Goal: Task Accomplishment & Management: Use online tool/utility

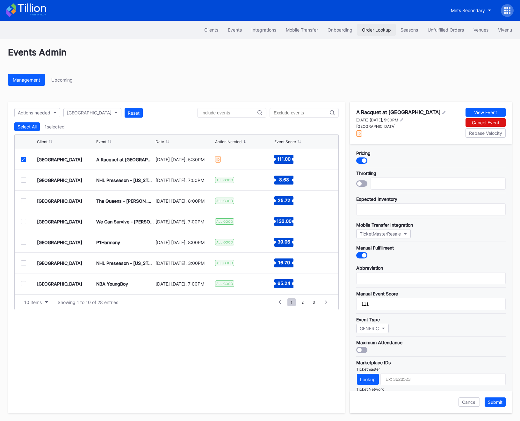
click at [373, 32] on div "Order Lookup" at bounding box center [376, 29] width 29 height 5
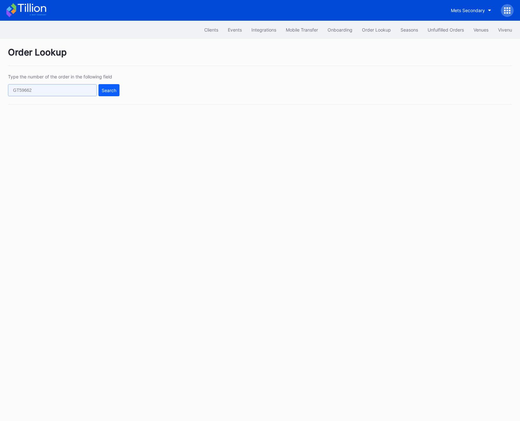
click at [31, 88] on input "text" at bounding box center [52, 90] width 89 height 12
paste input "624546509"
type input "624546509"
click at [103, 92] on div "Search" at bounding box center [109, 90] width 15 height 5
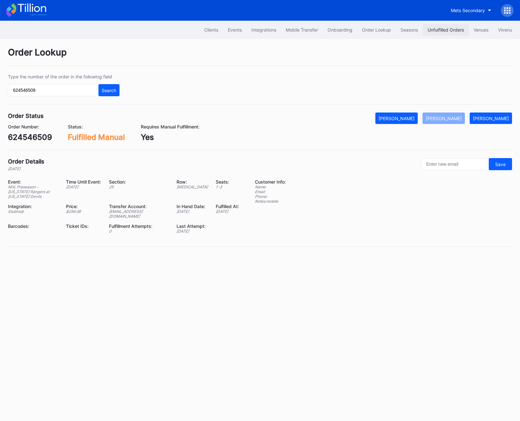
click at [440, 34] on button "Unfulfilled Orders" at bounding box center [446, 30] width 46 height 12
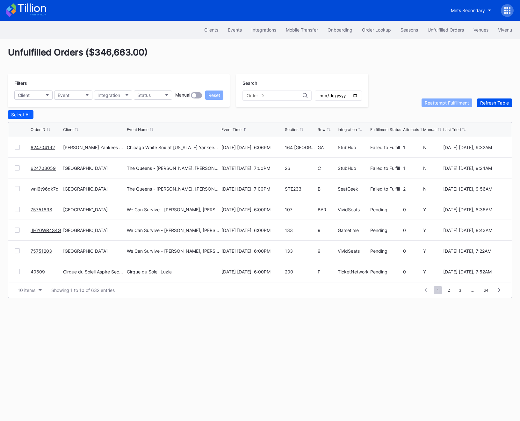
click at [497, 100] on div "Refresh Table" at bounding box center [494, 102] width 29 height 5
click at [39, 149] on link "624704192" at bounding box center [43, 147] width 24 height 5
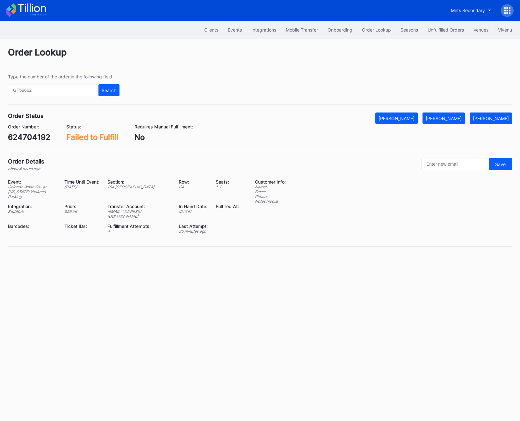
click at [31, 138] on div "624704192" at bounding box center [29, 137] width 42 height 9
copy div "624704192"
click at [30, 140] on div "624704192" at bounding box center [29, 137] width 42 height 9
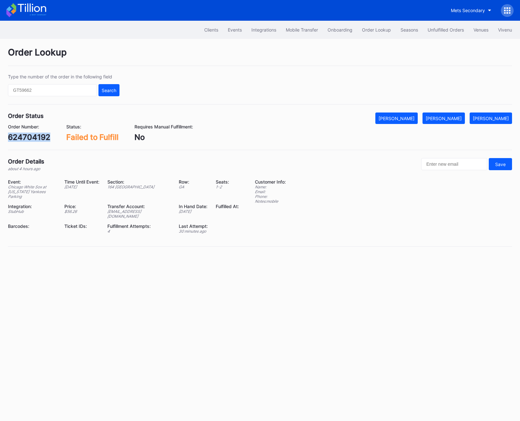
copy div "624704192"
click at [452, 119] on div "[PERSON_NAME]" at bounding box center [444, 118] width 36 height 5
click at [447, 26] on button "Unfulfilled Orders" at bounding box center [446, 30] width 46 height 12
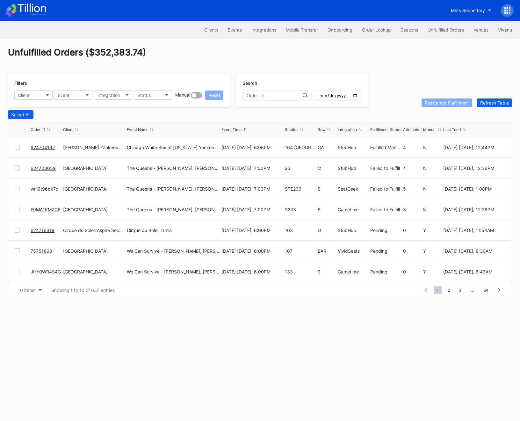
click at [46, 166] on link "624703059" at bounding box center [43, 167] width 25 height 5
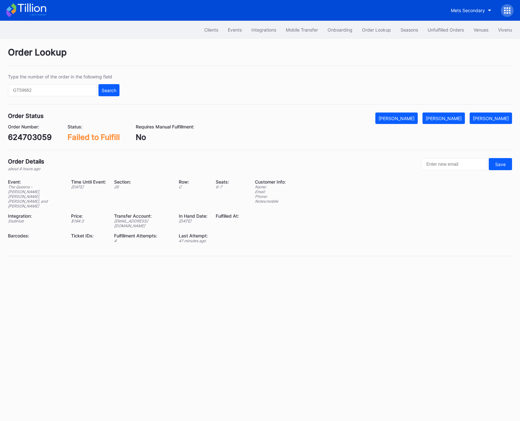
click at [31, 134] on div "624703059" at bounding box center [30, 137] width 44 height 9
copy div "624703059"
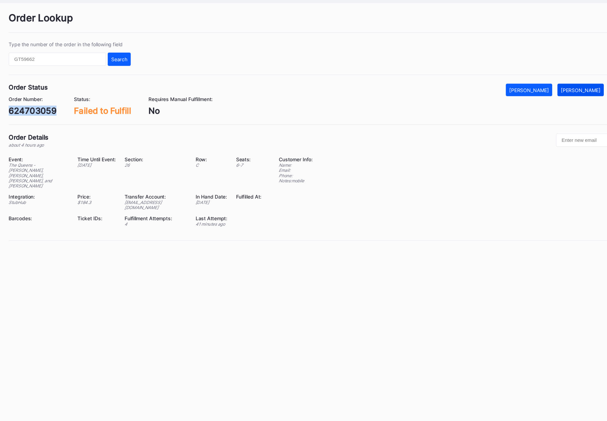
click at [520, 120] on div "[PERSON_NAME]" at bounding box center [531, 118] width 36 height 5
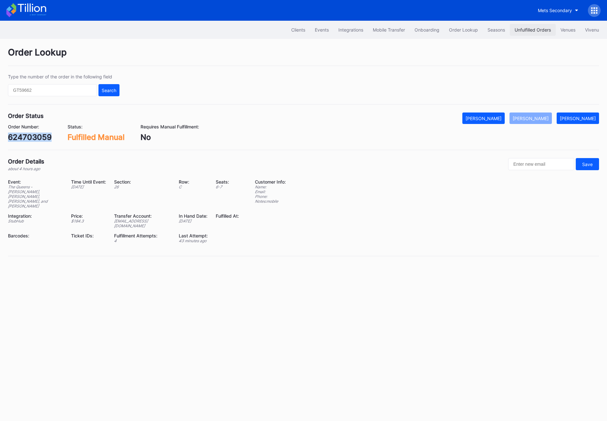
click at [520, 28] on div "Unfulfilled Orders" at bounding box center [532, 29] width 36 height 5
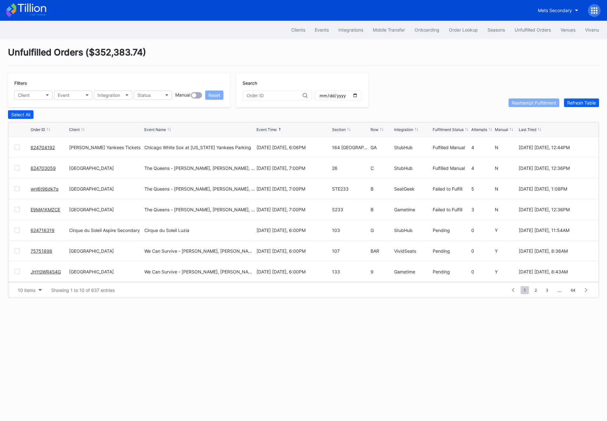
click at [48, 188] on link "wnl6t96dk7q" at bounding box center [45, 188] width 28 height 5
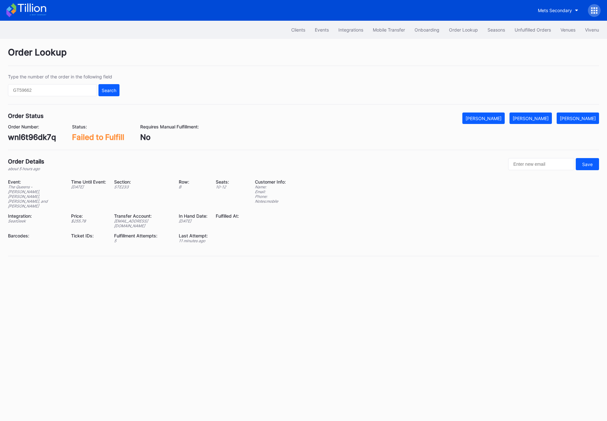
click at [40, 133] on div "wnl6t96dk7q" at bounding box center [32, 137] width 48 height 9
copy div "wnl6t96dk7q"
click at [520, 120] on div "[PERSON_NAME]" at bounding box center [531, 118] width 36 height 5
click at [520, 30] on div "Unfulfilled Orders" at bounding box center [532, 29] width 36 height 5
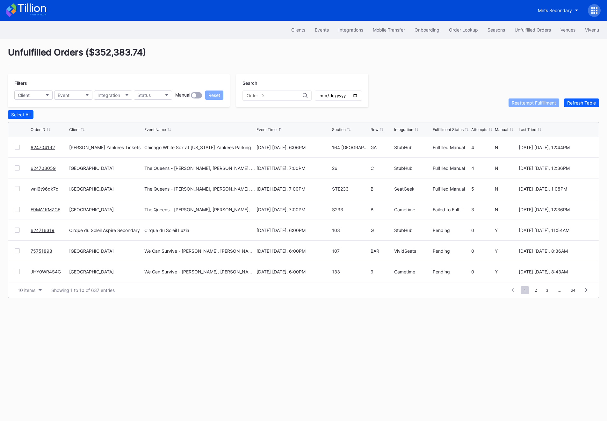
click at [35, 208] on link "E9MA1KMZCE" at bounding box center [46, 209] width 30 height 5
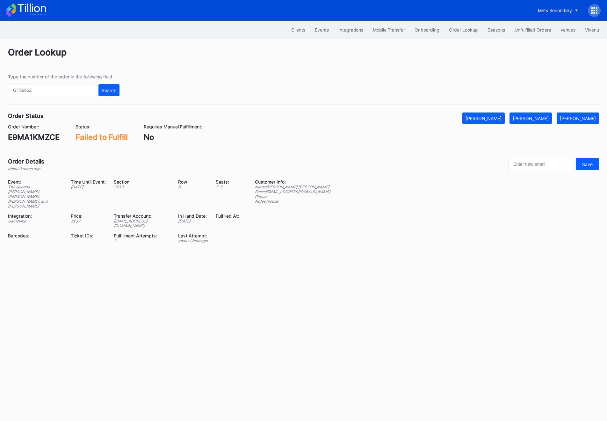
click at [32, 143] on div "Order Status Mark Cancelled [PERSON_NAME] Mark Pending Order Number: E9MA1KMZCE…" at bounding box center [303, 131] width 591 height 38
click at [31, 137] on div "E9MA1KMZCE" at bounding box center [34, 137] width 52 height 9
copy div "E9MA1KMZCE"
click at [520, 120] on div "[PERSON_NAME]" at bounding box center [531, 118] width 36 height 5
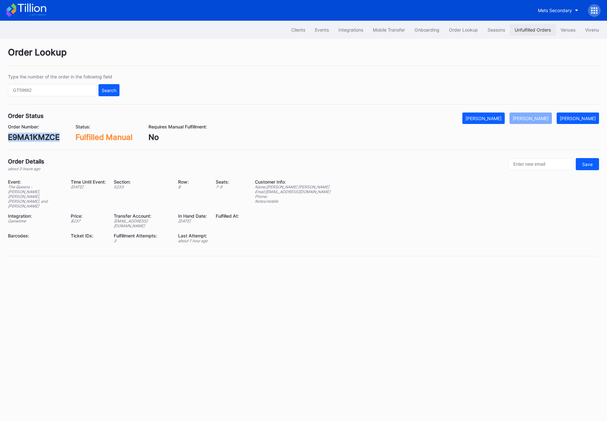
click at [520, 35] on button "Unfulfilled Orders" at bounding box center [533, 30] width 46 height 12
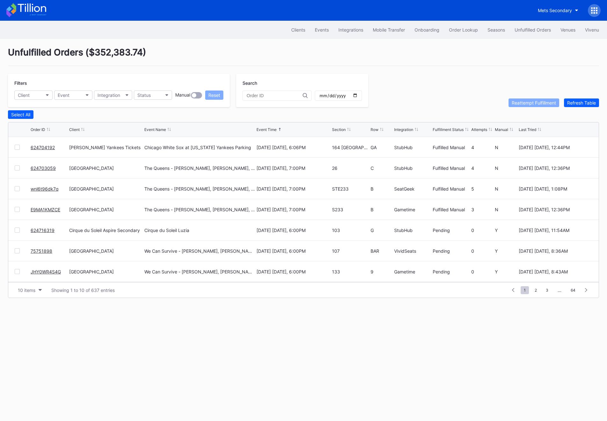
click at [41, 231] on link "624716319" at bounding box center [43, 229] width 24 height 5
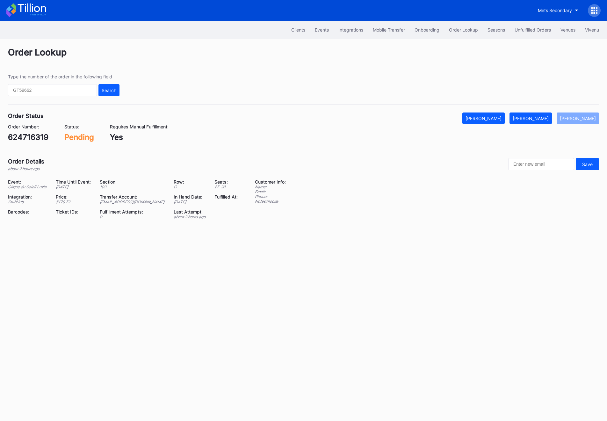
click at [34, 138] on div "624716319" at bounding box center [28, 137] width 40 height 9
copy div "624716319"
click at [320, 32] on div "Events" at bounding box center [322, 29] width 14 height 5
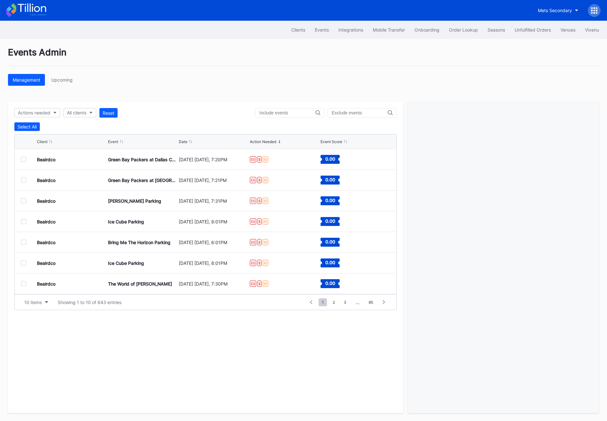
click at [304, 110] on div at bounding box center [289, 113] width 69 height 10
click at [76, 115] on div "All clients" at bounding box center [76, 112] width 19 height 5
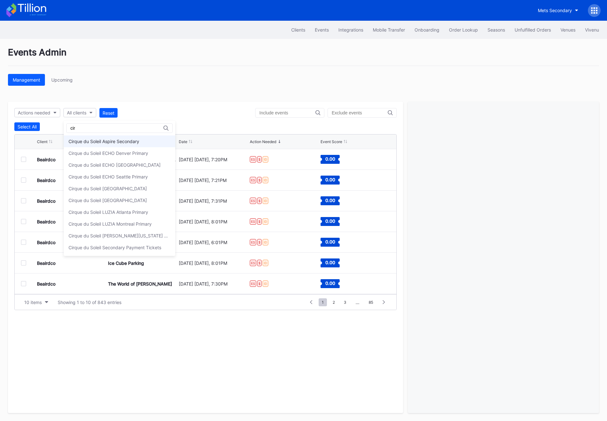
type input "cir"
click at [72, 139] on div "Cirque du Soleil Aspire Secondary" at bounding box center [103, 141] width 71 height 5
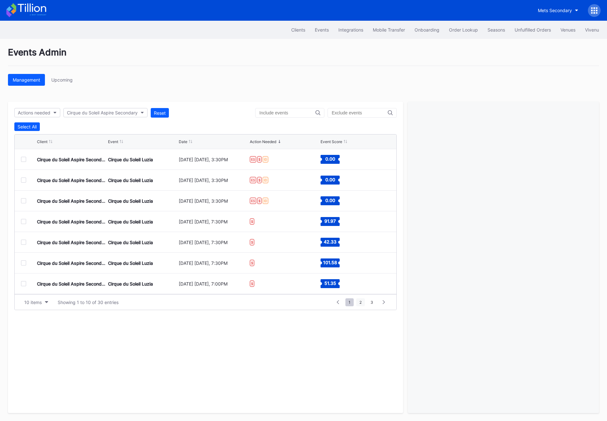
click at [358, 303] on span "2" at bounding box center [360, 302] width 9 height 8
click at [520, 34] on button "Unfulfilled Orders" at bounding box center [533, 30] width 46 height 12
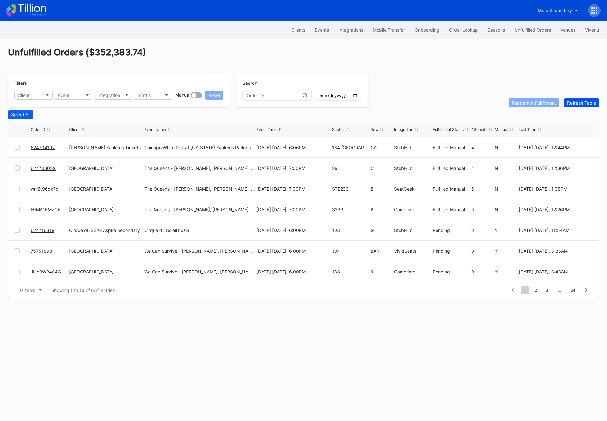
click at [520, 101] on div "Refresh Table" at bounding box center [581, 102] width 29 height 5
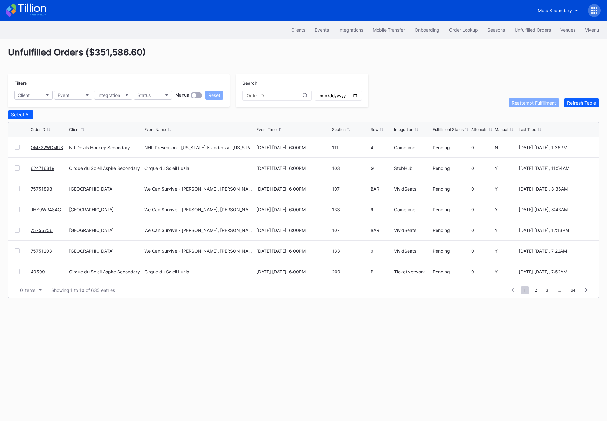
click at [43, 147] on link "OMZ22WDMUB" at bounding box center [47, 147] width 32 height 5
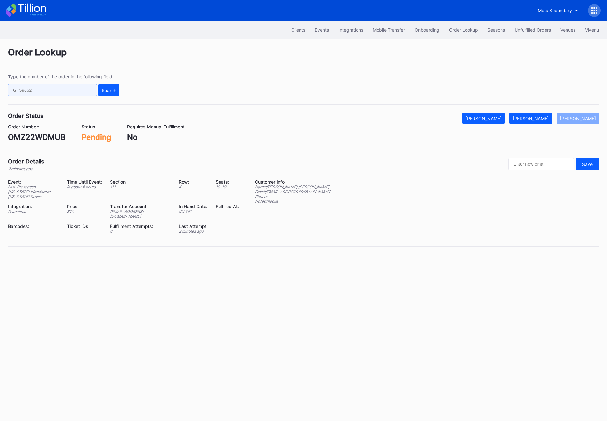
click at [25, 92] on input "text" at bounding box center [52, 90] width 89 height 12
paste input "624704192"
type input "624704192"
click at [112, 89] on div "Search" at bounding box center [109, 90] width 15 height 5
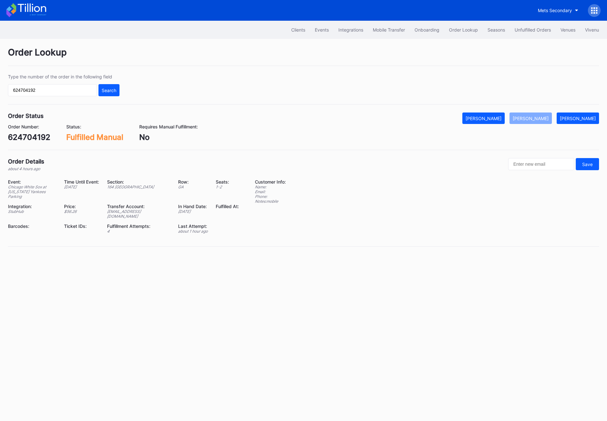
click at [37, 135] on div "624704192" at bounding box center [29, 137] width 42 height 9
copy div "624704192"
click at [25, 92] on input "624704192" at bounding box center [52, 90] width 89 height 12
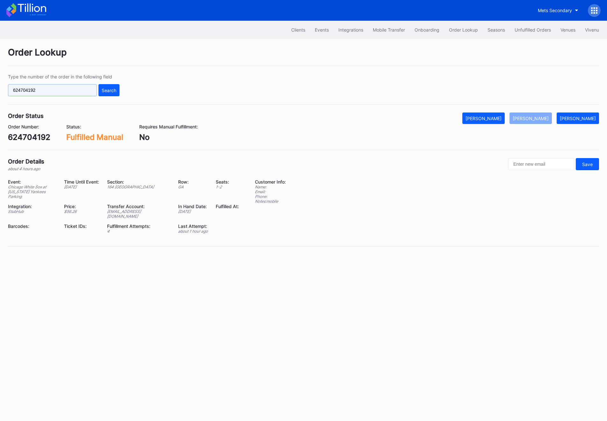
paste input "346633880"
type input "346633880"
click at [119, 94] on button "Search" at bounding box center [108, 90] width 21 height 12
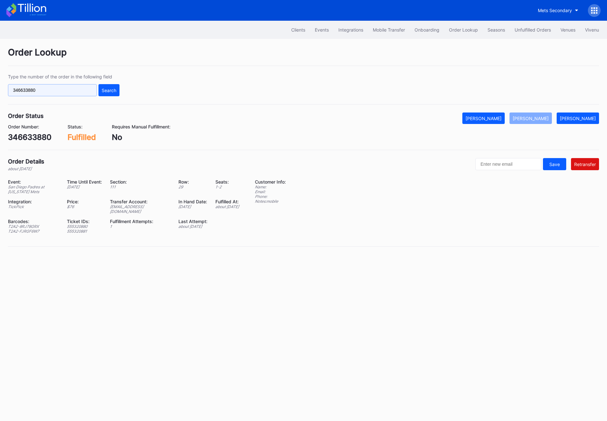
click at [15, 87] on input "346633880" at bounding box center [52, 90] width 89 height 12
click at [116, 93] on button "Search" at bounding box center [108, 90] width 21 height 12
